Goal: Information Seeking & Learning: Learn about a topic

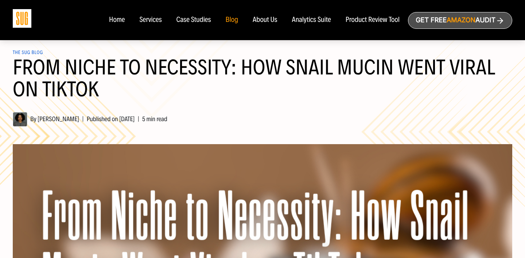
click at [199, 87] on h1 "From Niche to Necessity: How Snail Mucin Went Viral on TikTok" at bounding box center [262, 83] width 499 height 53
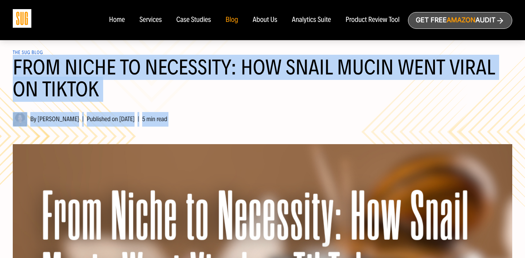
drag, startPoint x: 199, startPoint y: 87, endPoint x: 240, endPoint y: 117, distance: 51.0
click at [240, 117] on header "The SUG Blog From Niche to Necessity: How Snail Mucin Went Viral on TikTok By […" at bounding box center [262, 81] width 499 height 90
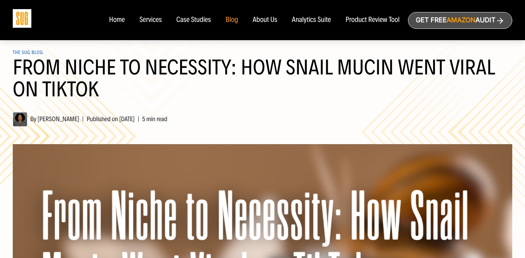
click at [226, 80] on h1 "From Niche to Necessity: How Snail Mucin Went Viral on TikTok" at bounding box center [262, 83] width 499 height 53
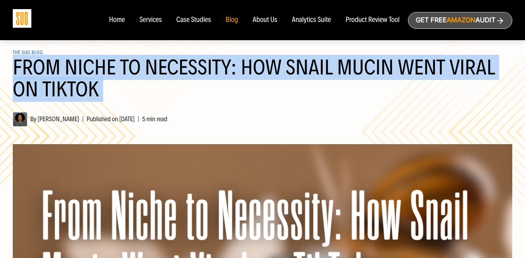
click at [226, 80] on h1 "From Niche to Necessity: How Snail Mucin Went Viral on TikTok" at bounding box center [262, 83] width 499 height 53
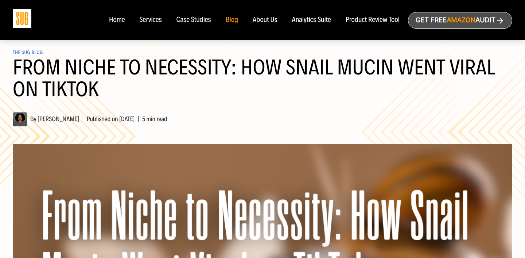
click at [253, 86] on h1 "From Niche to Necessity: How Snail Mucin Went Viral on TikTok" at bounding box center [262, 83] width 499 height 53
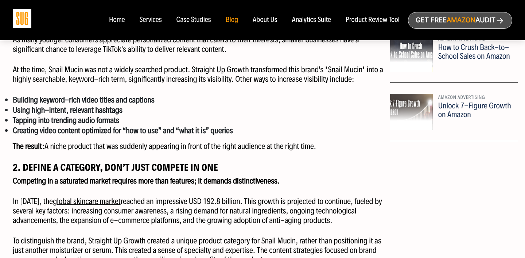
scroll to position [560, 0]
